Goal: Task Accomplishment & Management: Complete application form

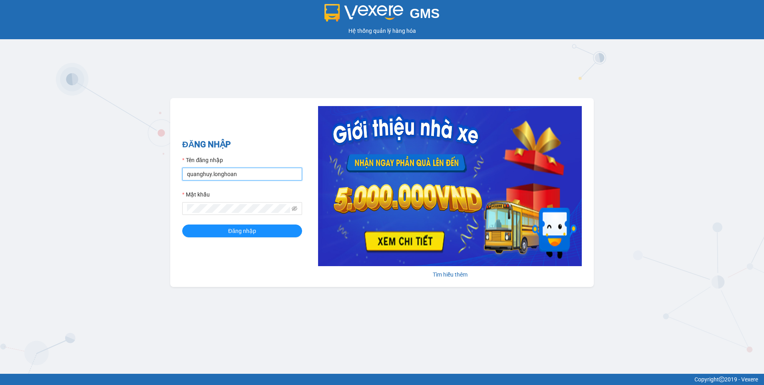
click at [265, 172] on input "quanghuy.longhoan" at bounding box center [242, 174] width 120 height 13
drag, startPoint x: 146, startPoint y: 198, endPoint x: 187, endPoint y: 178, distance: 46.1
click at [146, 198] on div "GMS Hệ thống quản lý hàng hóa ĐĂNG NHẬP Tên đăng nhập quanghuy.longhoan Mật khẩ…" at bounding box center [382, 186] width 764 height 373
drag, startPoint x: 212, startPoint y: 173, endPoint x: 174, endPoint y: 173, distance: 38.0
click at [174, 173] on div "ĐĂNG NHẬP Tên đăng nhập quanghuy.longhoan Mật khẩu Đăng nhập Tìm hiểu thêm" at bounding box center [382, 192] width 424 height 189
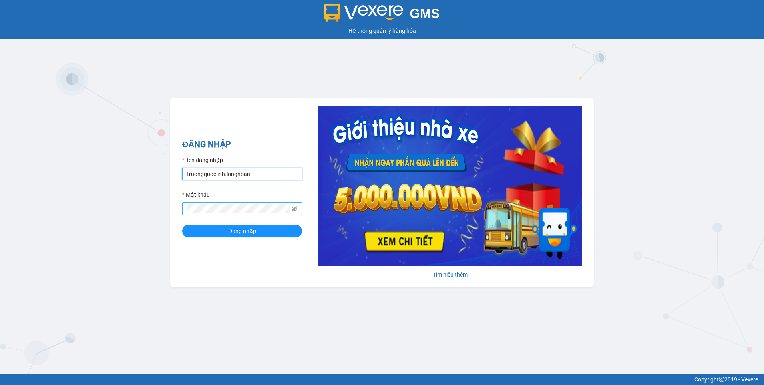
type input "truongquoclinh.longhoan"
click at [182, 224] on button "Đăng nhập" at bounding box center [242, 230] width 120 height 13
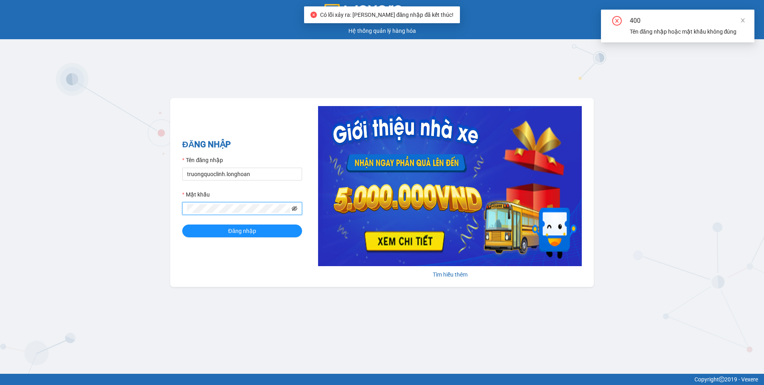
click at [293, 207] on icon "eye-invisible" at bounding box center [295, 208] width 6 height 5
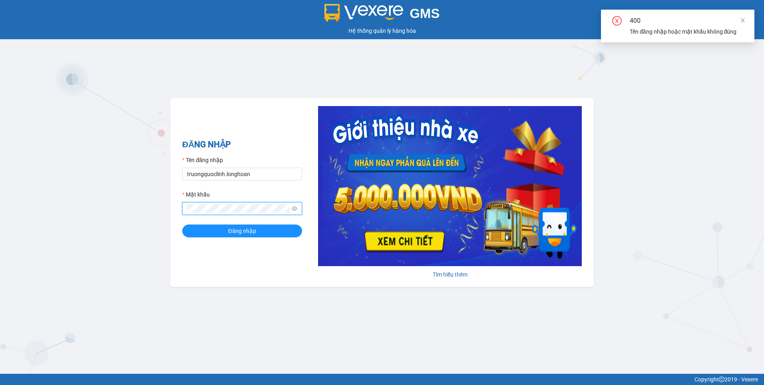
click at [182, 224] on button "Đăng nhập" at bounding box center [242, 230] width 120 height 13
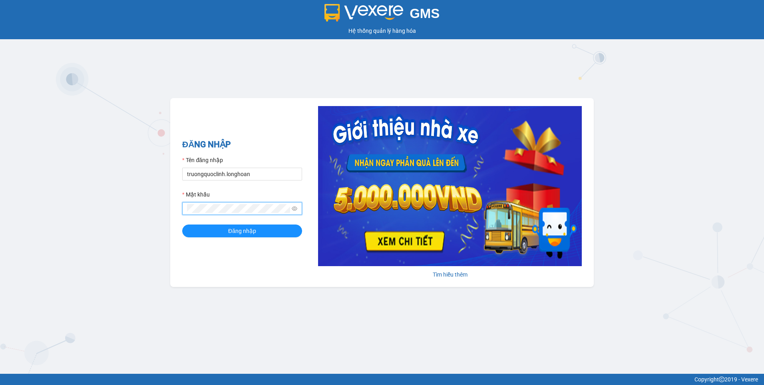
click at [182, 224] on button "Đăng nhập" at bounding box center [242, 230] width 120 height 13
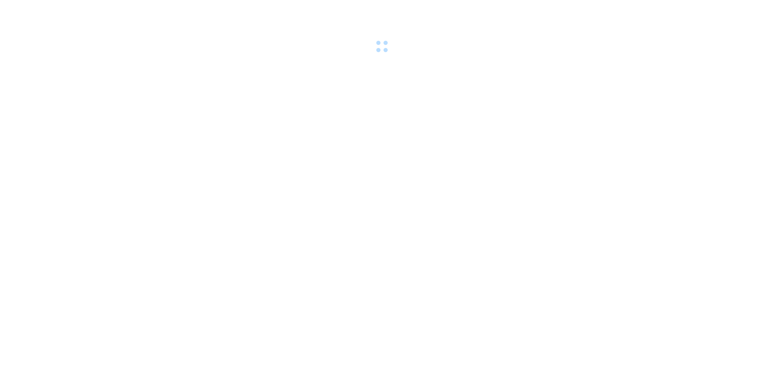
click at [130, 113] on body at bounding box center [382, 192] width 764 height 385
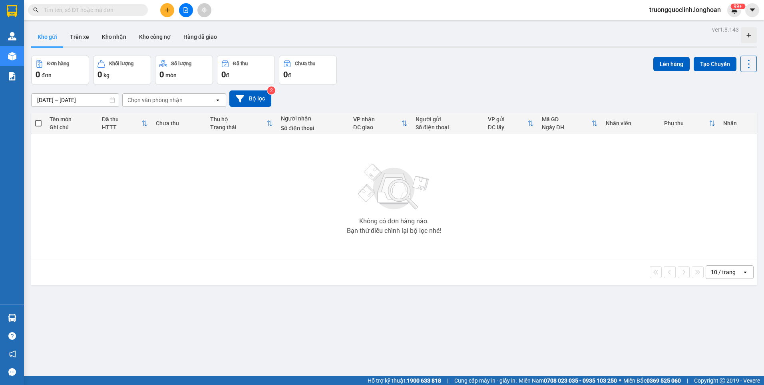
click at [78, 10] on input "text" at bounding box center [91, 10] width 94 height 9
click at [104, 11] on input "text" at bounding box center [91, 10] width 94 height 9
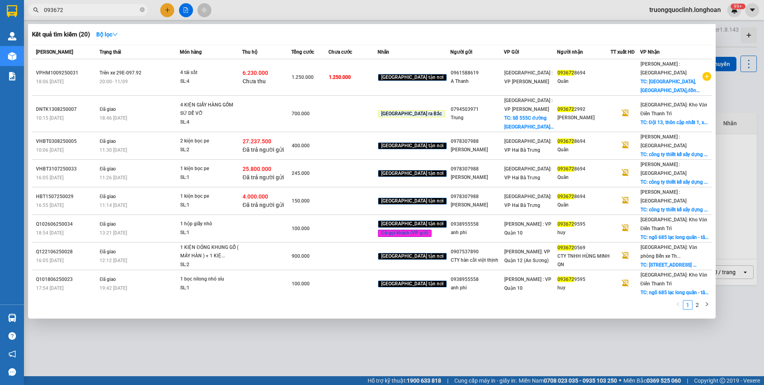
click at [110, 8] on input "093672" at bounding box center [91, 10] width 94 height 9
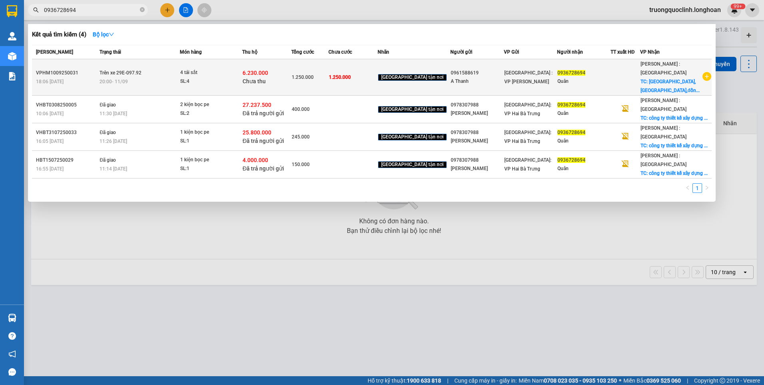
type input "0936728694"
drag, startPoint x: 85, startPoint y: 73, endPoint x: 36, endPoint y: 73, distance: 48.8
click at [36, 73] on div "VPHM1009250031" at bounding box center [66, 73] width 61 height 8
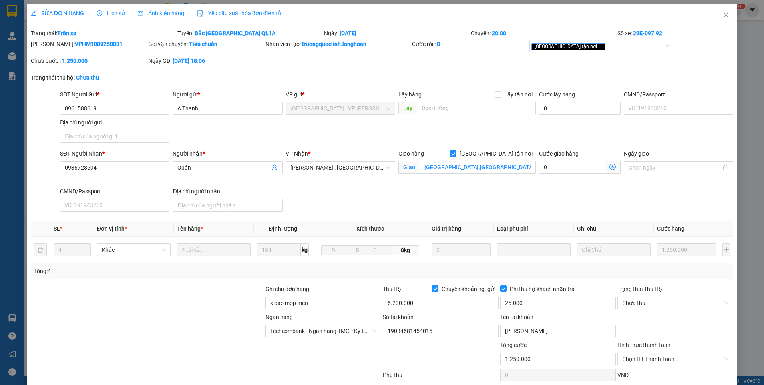
type input "0961588619"
type input "A Thanh"
type input "0936728694"
type input "Quân"
checkbox input "true"
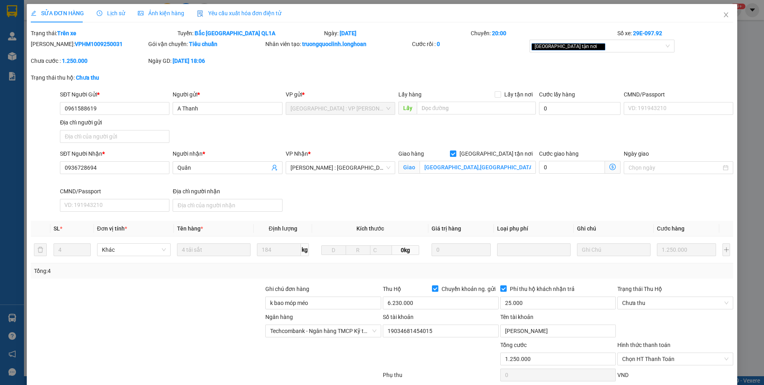
type input "[GEOGRAPHIC_DATA],[GEOGRAPHIC_DATA],[GEOGRAPHIC_DATA]"
type input "k bao móp méo"
type input "1.250.000"
click at [75, 46] on b "VPHM1009250031" at bounding box center [99, 44] width 48 height 6
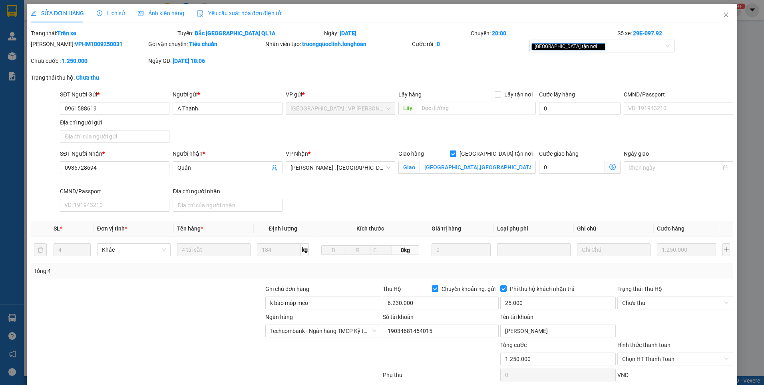
click at [75, 46] on b "VPHM1009250031" at bounding box center [99, 44] width 48 height 6
copy b "VPHM1009250031"
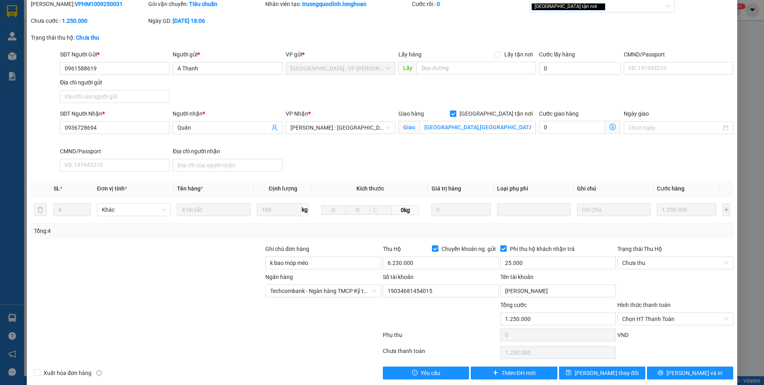
scroll to position [50, 0]
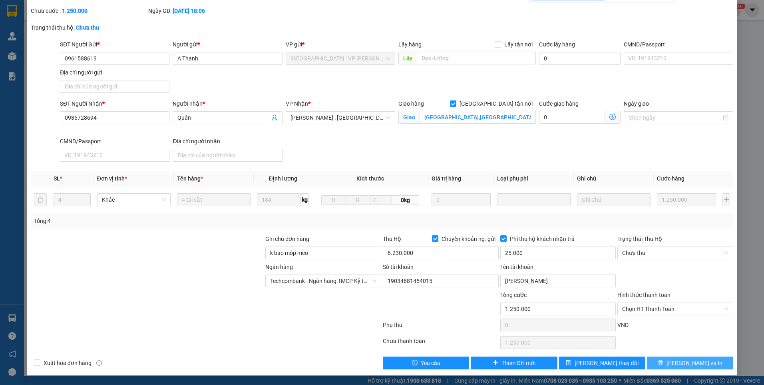
click at [664, 363] on icon "printer" at bounding box center [661, 362] width 6 height 6
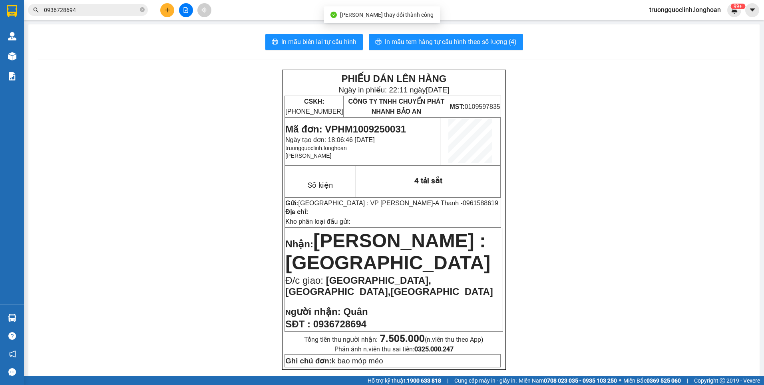
scroll to position [120, 0]
